Goal: Task Accomplishment & Management: Complete application form

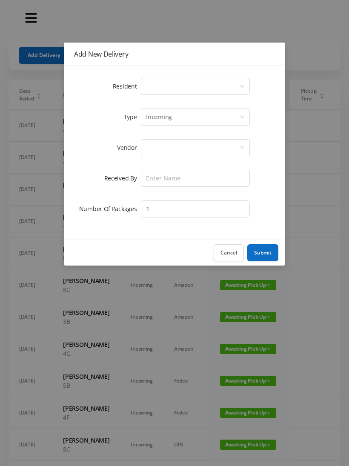
click at [158, 89] on div "Select a person" at bounding box center [192, 86] width 93 height 16
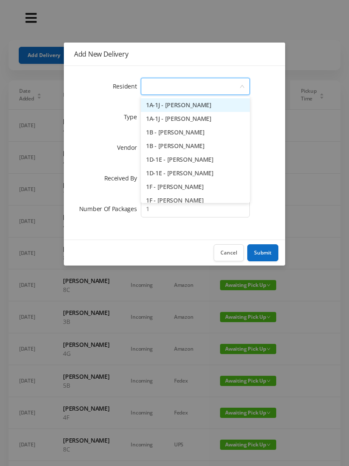
type input "8"
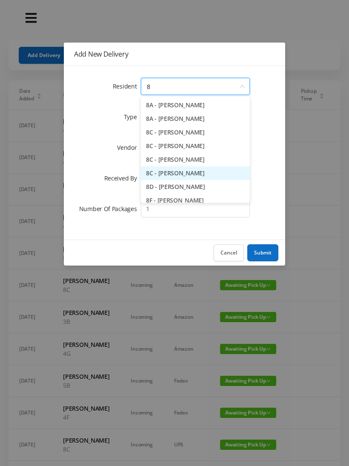
click at [198, 177] on li "8C - [PERSON_NAME]" at bounding box center [195, 173] width 109 height 14
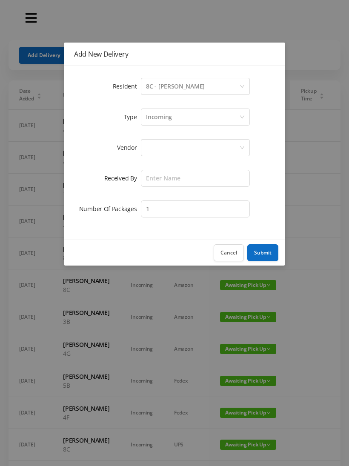
click at [163, 149] on div at bounding box center [192, 148] width 93 height 16
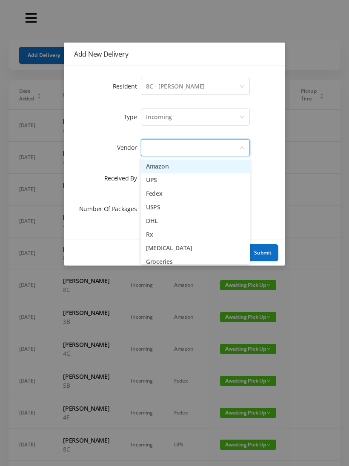
click at [168, 179] on li "UPS" at bounding box center [195, 180] width 109 height 14
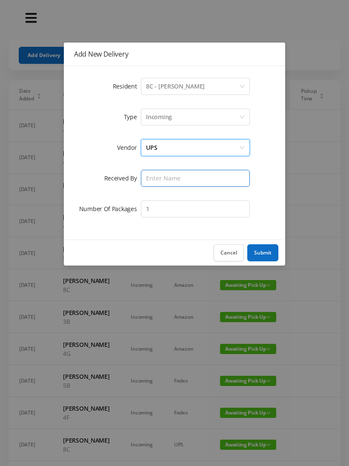
click at [158, 180] on input "text" at bounding box center [195, 178] width 109 height 17
type input "[PERSON_NAME]"
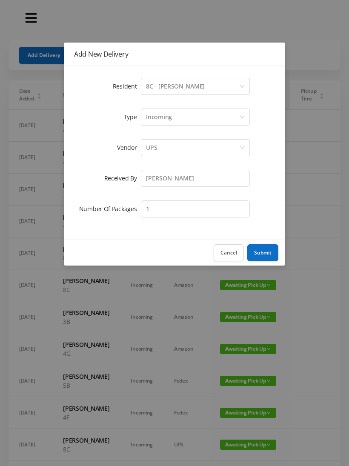
click at [272, 254] on button "Submit" at bounding box center [262, 252] width 31 height 17
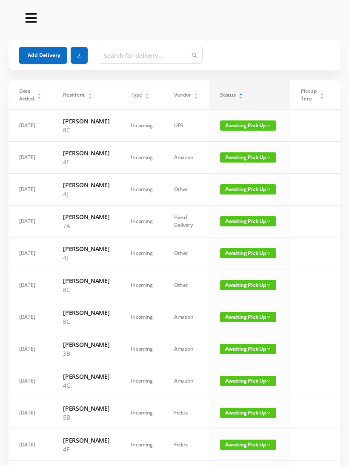
click at [58, 52] on button "Add Delivery" at bounding box center [43, 55] width 49 height 17
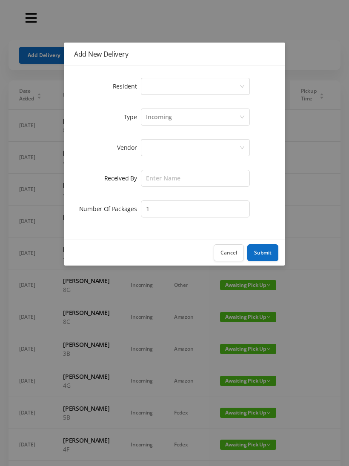
click at [152, 85] on div "Select a person" at bounding box center [192, 86] width 93 height 16
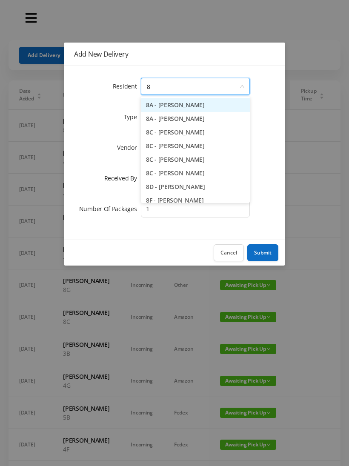
click at [183, 136] on li "8C - [PERSON_NAME]" at bounding box center [195, 133] width 109 height 14
type input "8"
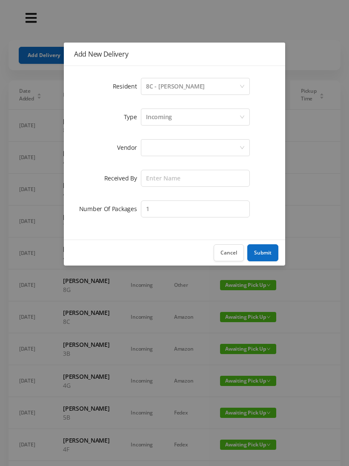
click at [206, 89] on div "Select a person 8C - [PERSON_NAME]" at bounding box center [192, 86] width 93 height 16
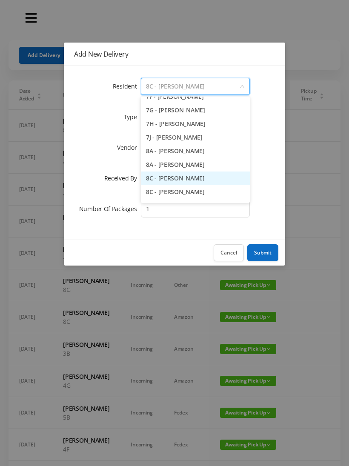
scroll to position [1078, 0]
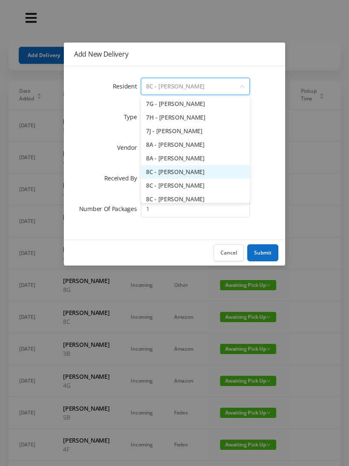
click at [218, 160] on li "8A - [PERSON_NAME]" at bounding box center [195, 159] width 109 height 14
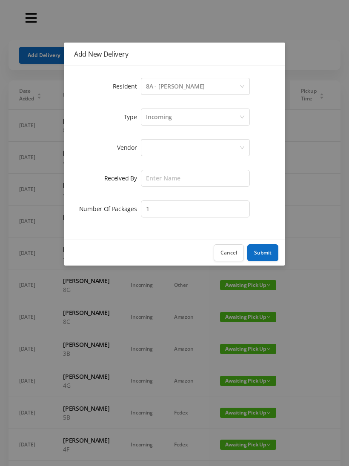
click at [204, 88] on div "Select a person 8A - [PERSON_NAME]" at bounding box center [192, 86] width 93 height 16
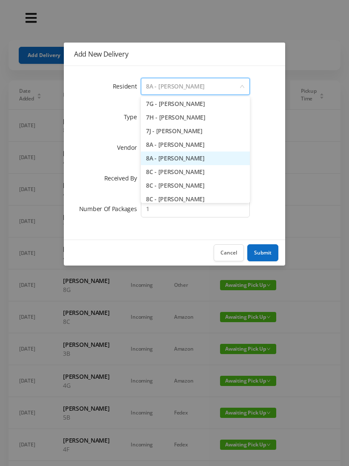
type input "8"
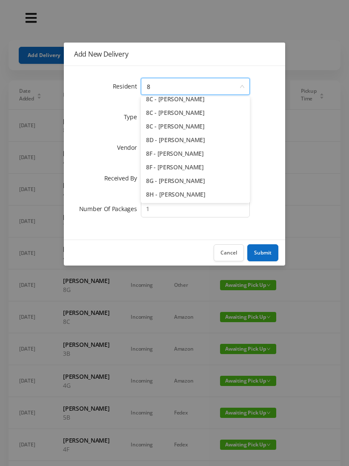
scroll to position [2, 0]
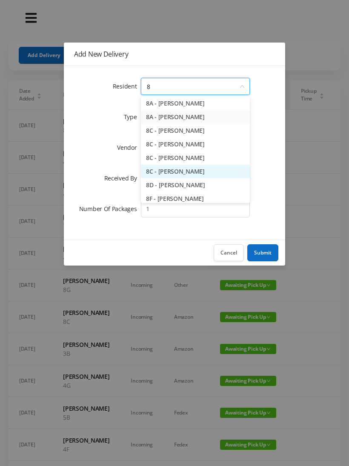
click at [200, 170] on li "8C - [PERSON_NAME]" at bounding box center [195, 172] width 109 height 14
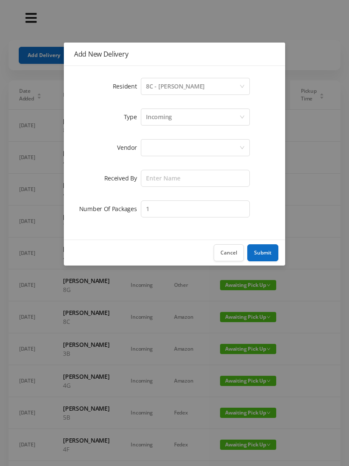
click at [155, 143] on div at bounding box center [192, 148] width 93 height 16
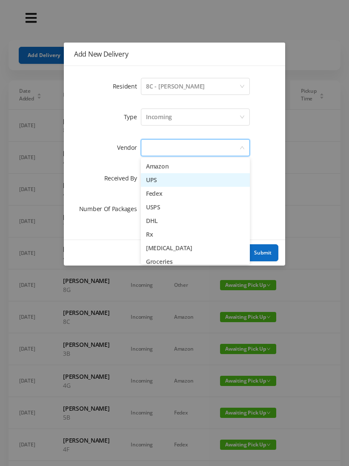
click at [163, 184] on li "UPS" at bounding box center [195, 180] width 109 height 14
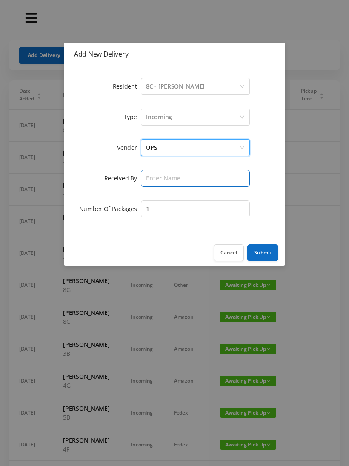
click at [158, 180] on input "text" at bounding box center [195, 178] width 109 height 17
type input "[PERSON_NAME]"
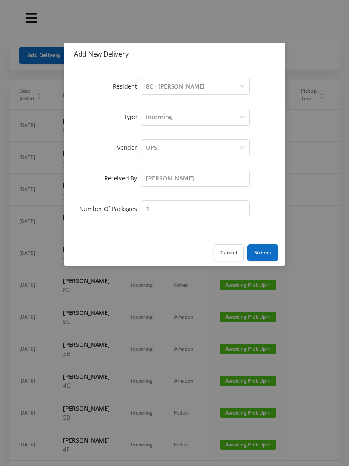
click at [268, 254] on button "Submit" at bounding box center [262, 252] width 31 height 17
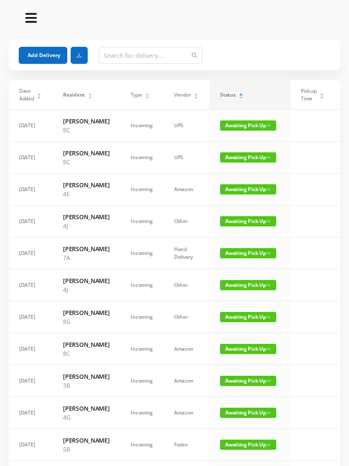
click at [36, 55] on button "Add Delivery" at bounding box center [43, 55] width 49 height 17
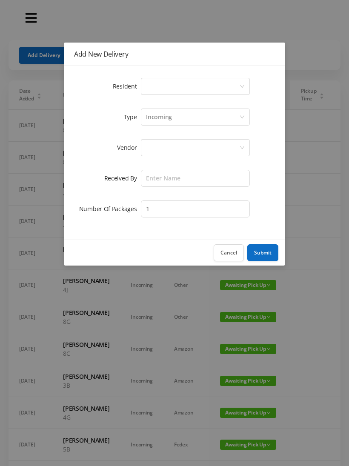
click at [163, 90] on div "Select a person" at bounding box center [192, 86] width 93 height 16
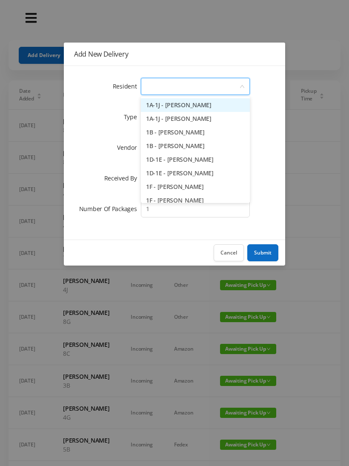
type input "6"
click at [184, 149] on li "6B - [PERSON_NAME]" at bounding box center [195, 146] width 109 height 14
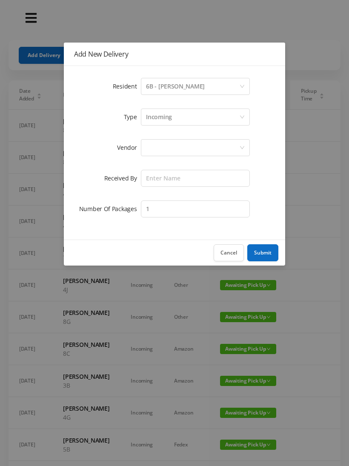
click at [159, 150] on div at bounding box center [192, 148] width 93 height 16
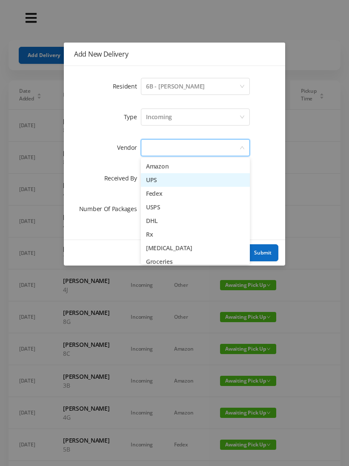
click at [174, 182] on li "UPS" at bounding box center [195, 180] width 109 height 14
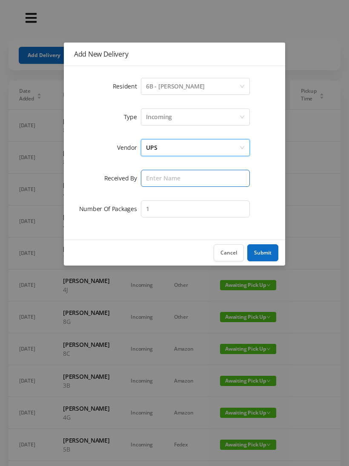
click at [158, 177] on input "text" at bounding box center [195, 178] width 109 height 17
type input "[PERSON_NAME]"
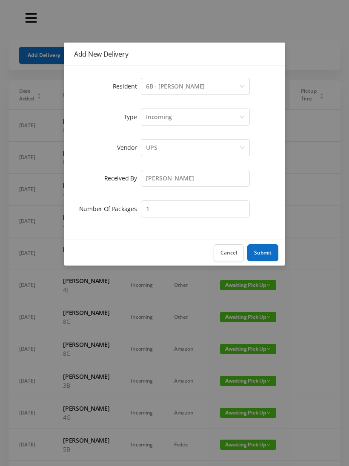
click at [264, 247] on button "Submit" at bounding box center [262, 252] width 31 height 17
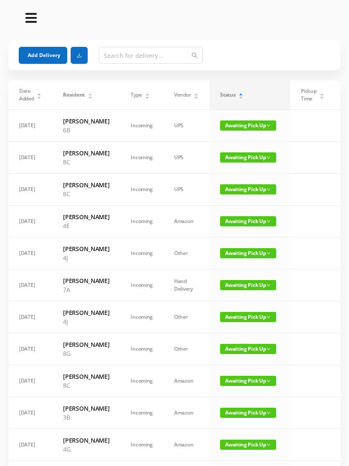
click at [47, 58] on button "Add Delivery" at bounding box center [43, 55] width 49 height 17
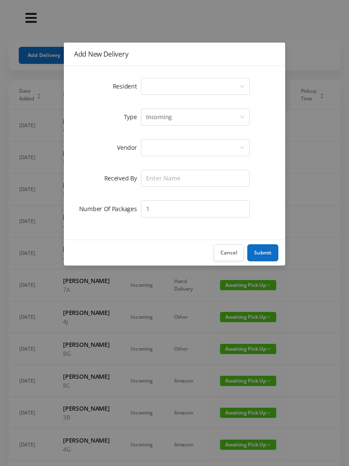
click at [158, 89] on div "Select a person" at bounding box center [192, 86] width 93 height 16
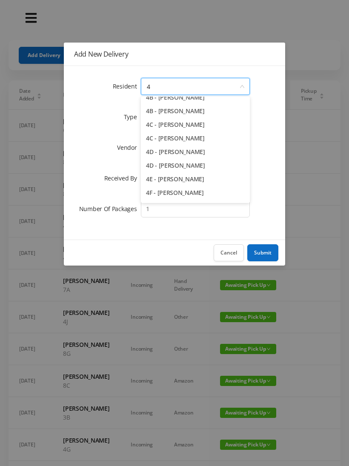
scroll to position [49, 0]
click at [190, 180] on li "4E - [PERSON_NAME]" at bounding box center [195, 179] width 109 height 14
type input "4"
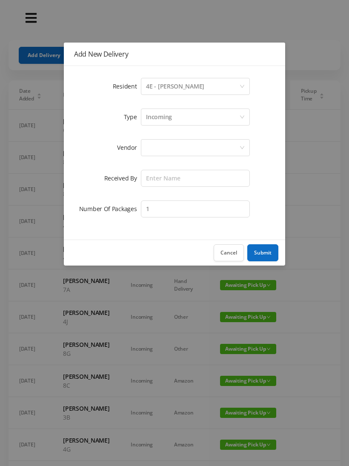
click at [198, 86] on div "Select a person 4E - [PERSON_NAME]" at bounding box center [192, 86] width 93 height 16
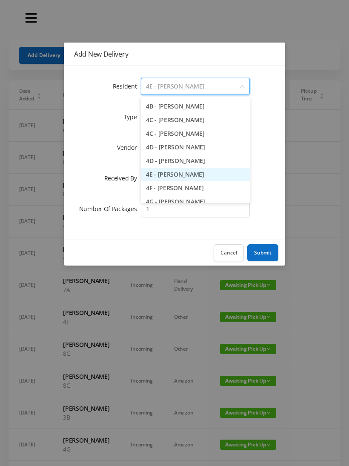
scroll to position [520, 0]
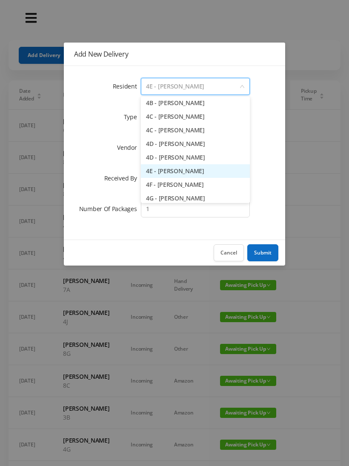
click at [192, 187] on li "4F - [PERSON_NAME]" at bounding box center [195, 185] width 109 height 14
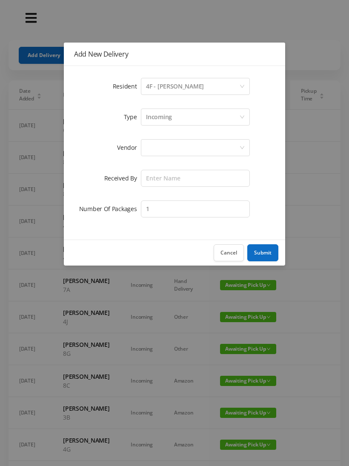
click at [157, 150] on div at bounding box center [192, 148] width 93 height 16
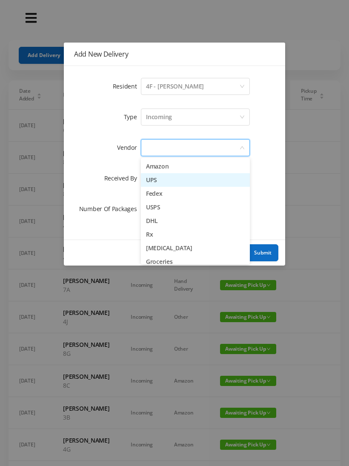
click at [178, 184] on li "UPS" at bounding box center [195, 180] width 109 height 14
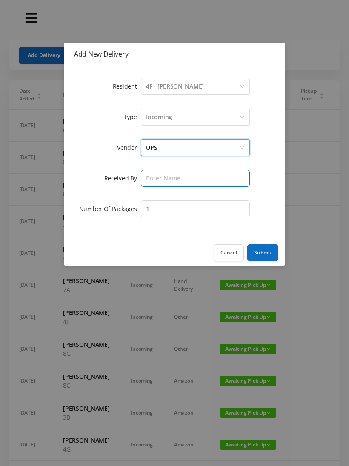
click at [161, 180] on input "text" at bounding box center [195, 178] width 109 height 17
type input "[PERSON_NAME]"
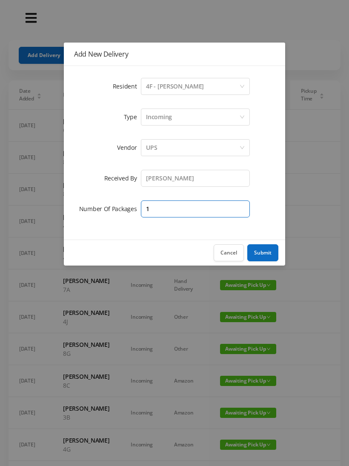
click at [161, 213] on input "1" at bounding box center [195, 209] width 109 height 17
type input "2"
click at [270, 248] on button "Submit" at bounding box center [262, 252] width 31 height 17
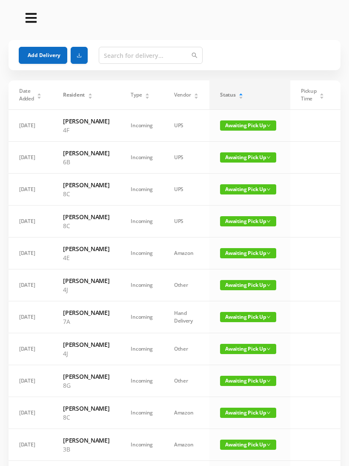
click at [44, 52] on button "Add Delivery" at bounding box center [43, 55] width 49 height 17
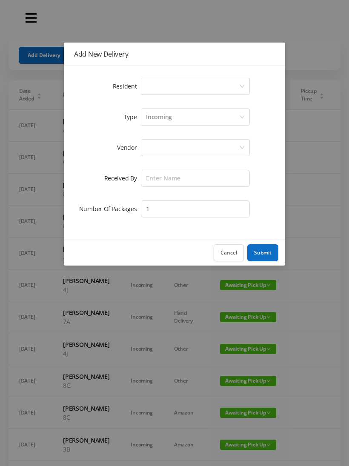
click at [152, 86] on div "Select a person" at bounding box center [192, 86] width 93 height 16
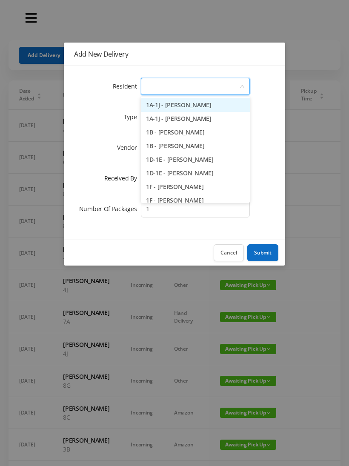
type input "3"
click at [186, 132] on li "3B - [PERSON_NAME]" at bounding box center [195, 133] width 109 height 14
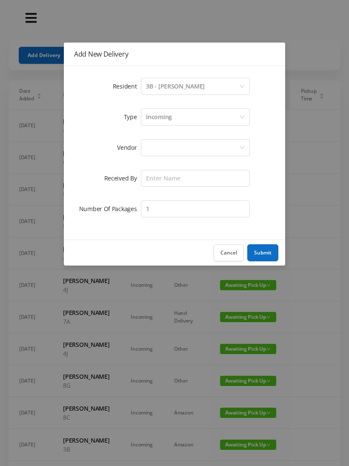
click at [154, 142] on div at bounding box center [192, 148] width 93 height 16
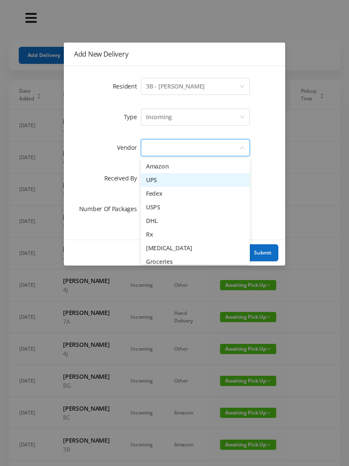
click at [172, 185] on li "UPS" at bounding box center [195, 180] width 109 height 14
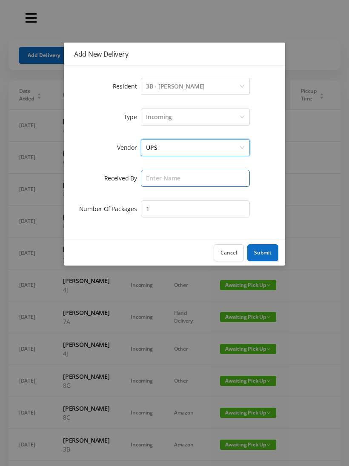
click at [158, 179] on input "text" at bounding box center [195, 178] width 109 height 17
type input "[PERSON_NAME]"
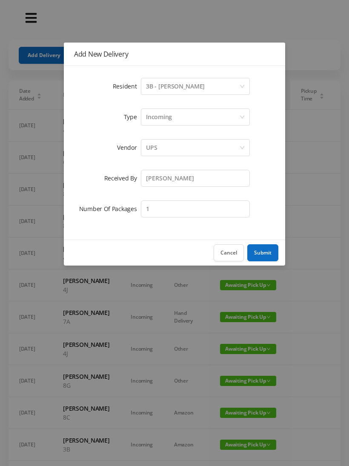
click at [268, 260] on button "Submit" at bounding box center [262, 252] width 31 height 17
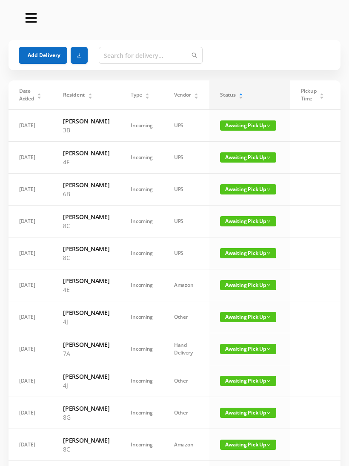
click at [48, 57] on button "Add Delivery" at bounding box center [43, 55] width 49 height 17
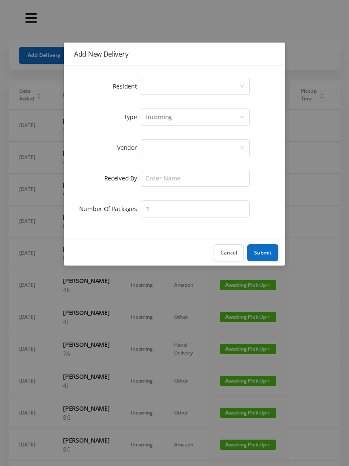
click at [161, 88] on div "Select a person" at bounding box center [192, 86] width 93 height 16
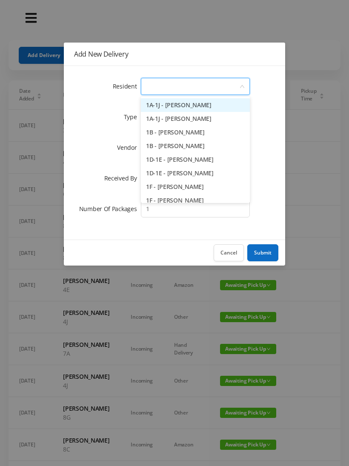
type input "7"
click at [187, 105] on li "7A - [PERSON_NAME]" at bounding box center [195, 105] width 109 height 14
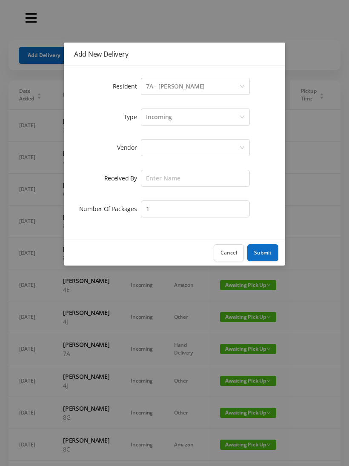
click at [162, 144] on div at bounding box center [192, 148] width 93 height 16
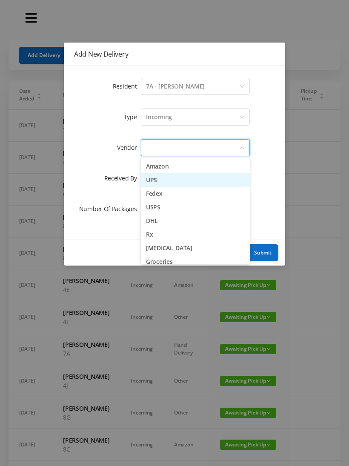
click at [175, 183] on li "UPS" at bounding box center [195, 180] width 109 height 14
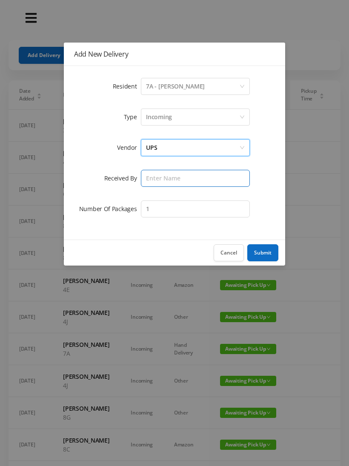
click at [160, 181] on input "text" at bounding box center [195, 178] width 109 height 17
type input "[PERSON_NAME]"
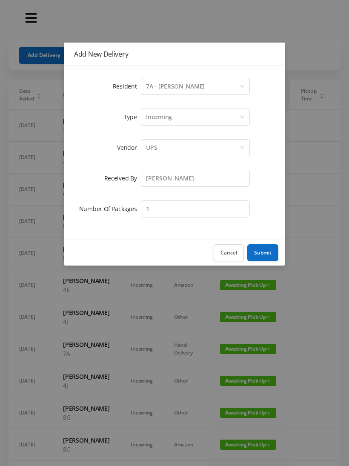
click at [269, 250] on button "Submit" at bounding box center [262, 252] width 31 height 17
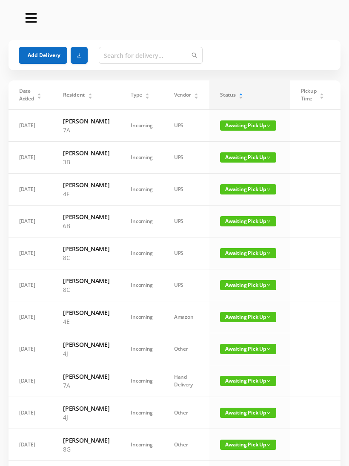
click at [47, 48] on button "Add Delivery" at bounding box center [43, 55] width 49 height 17
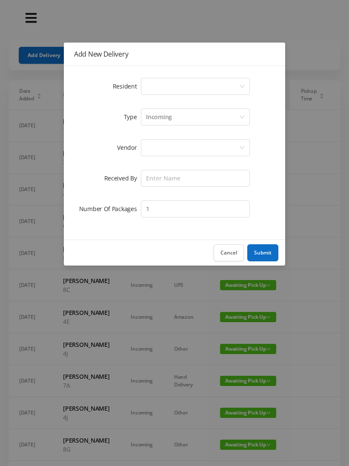
click at [231, 255] on button "Cancel" at bounding box center [229, 252] width 30 height 17
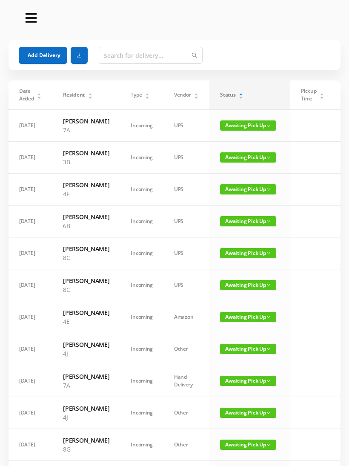
click at [47, 51] on button "Add Delivery" at bounding box center [43, 55] width 49 height 17
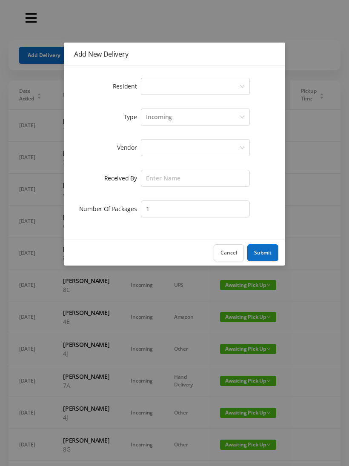
click at [152, 88] on div "Select a person" at bounding box center [192, 86] width 93 height 16
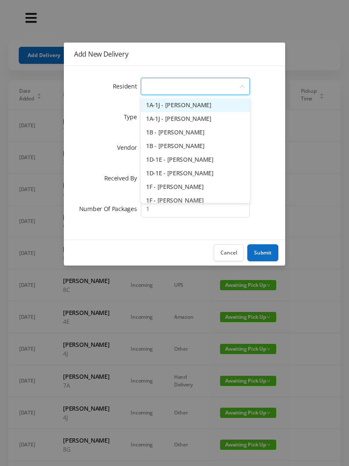
type input "4"
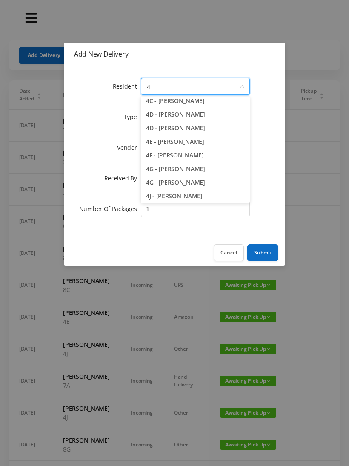
scroll to position [87, 0]
click at [198, 154] on li "4F - [PERSON_NAME]" at bounding box center [195, 155] width 109 height 14
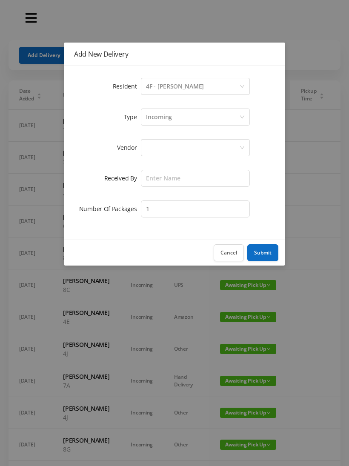
click at [162, 148] on div at bounding box center [192, 148] width 93 height 16
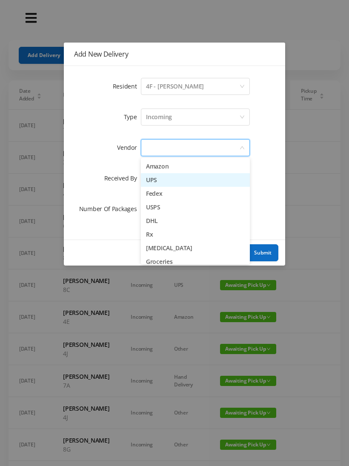
click at [175, 182] on li "UPS" at bounding box center [195, 180] width 109 height 14
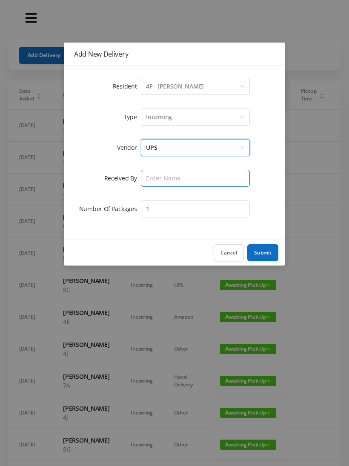
click at [160, 179] on input "text" at bounding box center [195, 178] width 109 height 17
type input "[PERSON_NAME]"
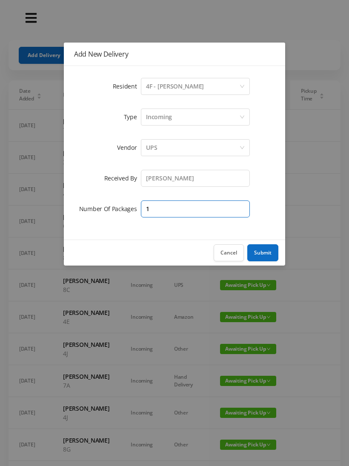
click at [161, 208] on input "1" at bounding box center [195, 209] width 109 height 17
type input "2"
click at [267, 259] on button "Submit" at bounding box center [262, 252] width 31 height 17
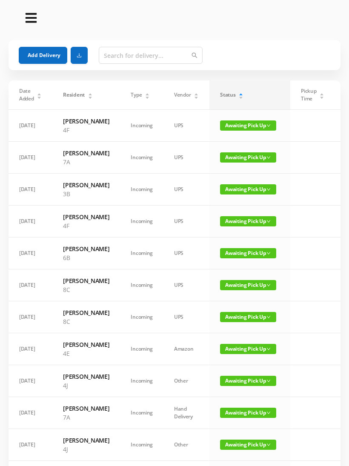
click at [51, 60] on button "Add Delivery" at bounding box center [43, 55] width 49 height 17
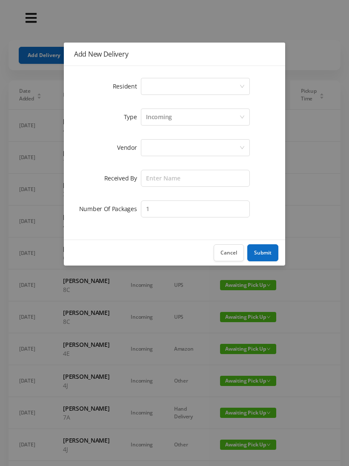
click at [149, 82] on div "Select a person" at bounding box center [192, 86] width 93 height 16
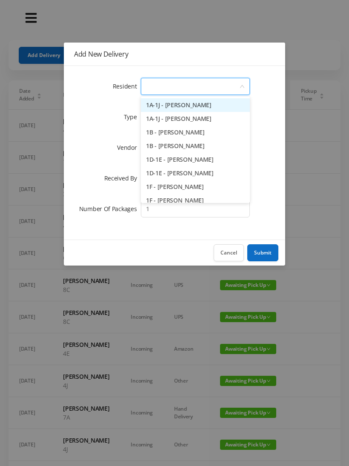
type input "2"
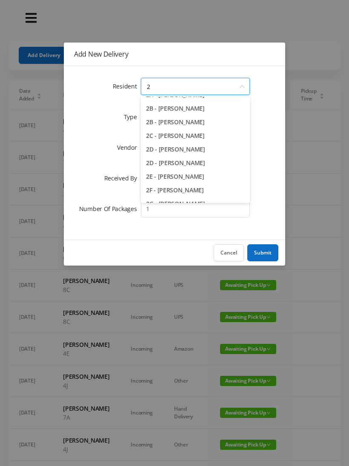
scroll to position [28, 0]
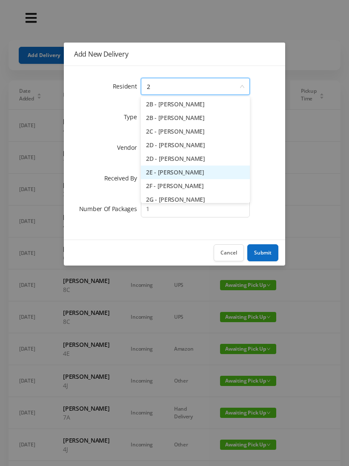
click at [189, 175] on li "2E - [PERSON_NAME]" at bounding box center [195, 173] width 109 height 14
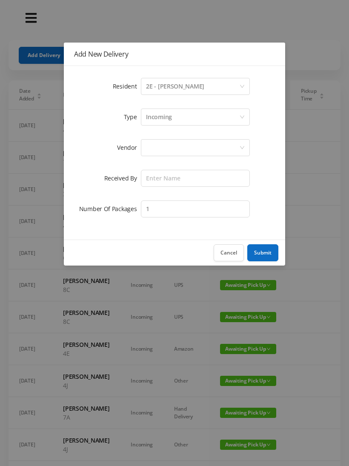
click at [160, 148] on div at bounding box center [192, 148] width 93 height 16
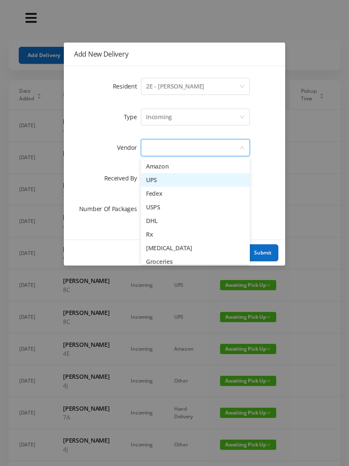
click at [181, 180] on li "UPS" at bounding box center [195, 180] width 109 height 14
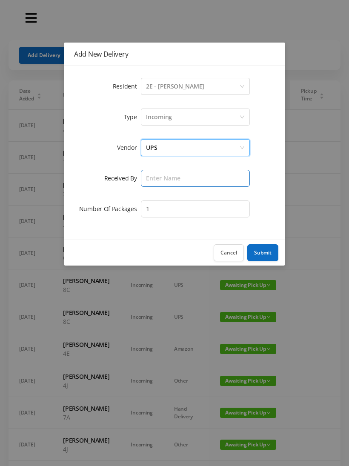
click at [162, 179] on input "text" at bounding box center [195, 178] width 109 height 17
type input "[PERSON_NAME]"
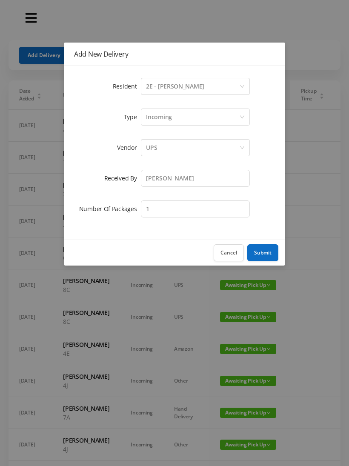
click at [263, 253] on button "Submit" at bounding box center [262, 252] width 31 height 17
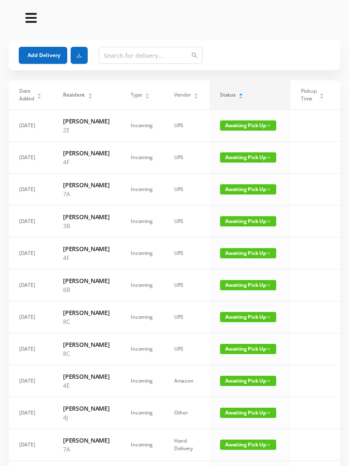
click at [240, 161] on span "Awaiting Pick Up" at bounding box center [248, 157] width 56 height 10
click at [236, 194] on link "Picked Up" at bounding box center [242, 192] width 55 height 14
click at [248, 162] on span "Awaiting Pick Up" at bounding box center [248, 157] width 56 height 10
click at [241, 227] on span "Awaiting Pick Up" at bounding box center [248, 221] width 56 height 10
click at [239, 287] on link "Picked Up" at bounding box center [240, 283] width 55 height 14
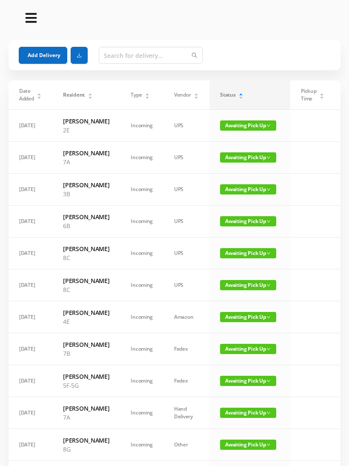
click at [246, 128] on span "Awaiting Pick Up" at bounding box center [248, 125] width 56 height 10
click at [244, 159] on link "Picked Up" at bounding box center [240, 160] width 55 height 14
